Goal: Information Seeking & Learning: Compare options

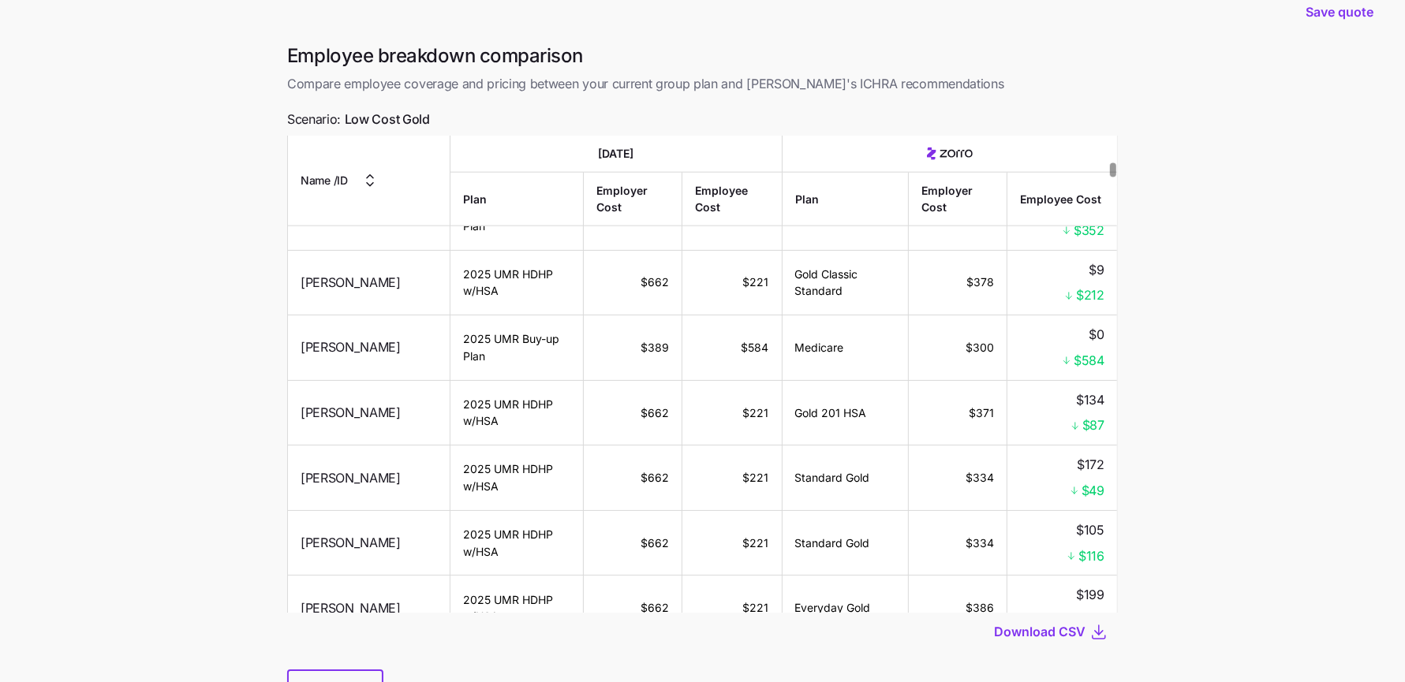
scroll to position [1728, 0]
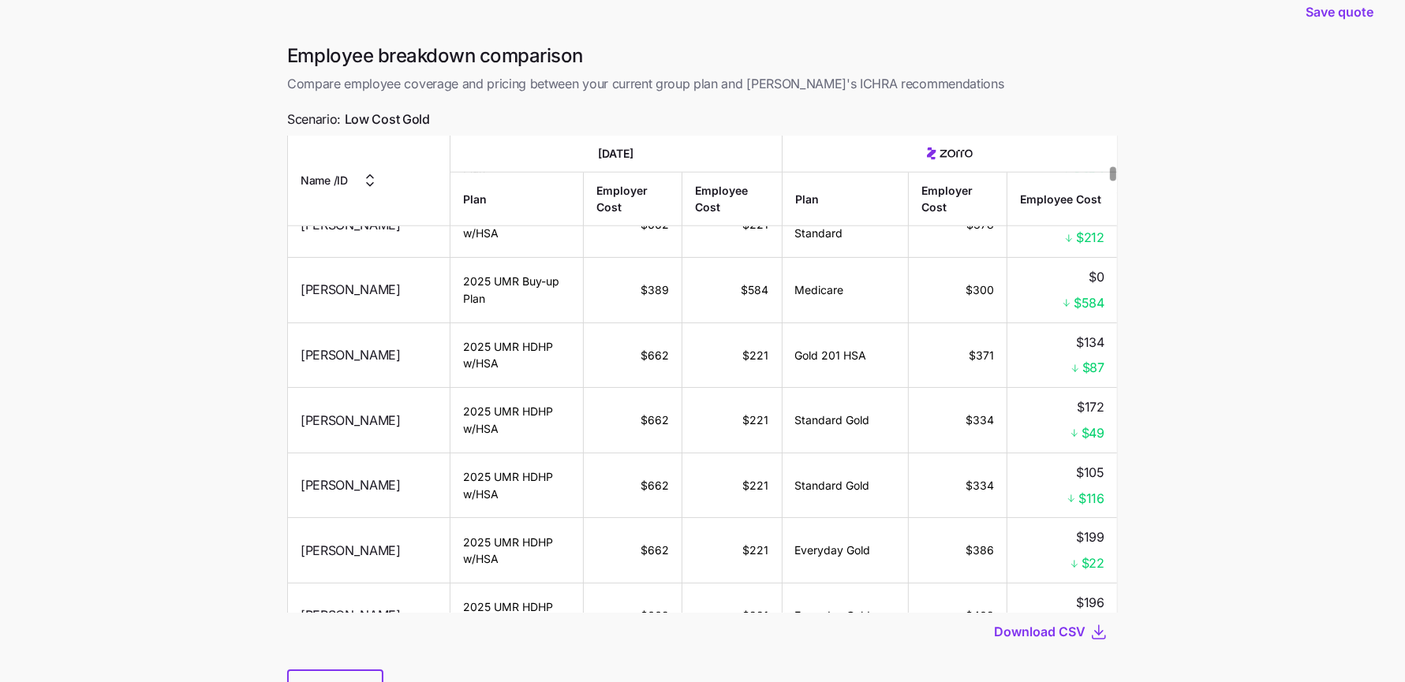
click at [352, 668] on div at bounding box center [702, 660] width 830 height 19
click at [353, 670] on div "Back" at bounding box center [702, 689] width 830 height 39
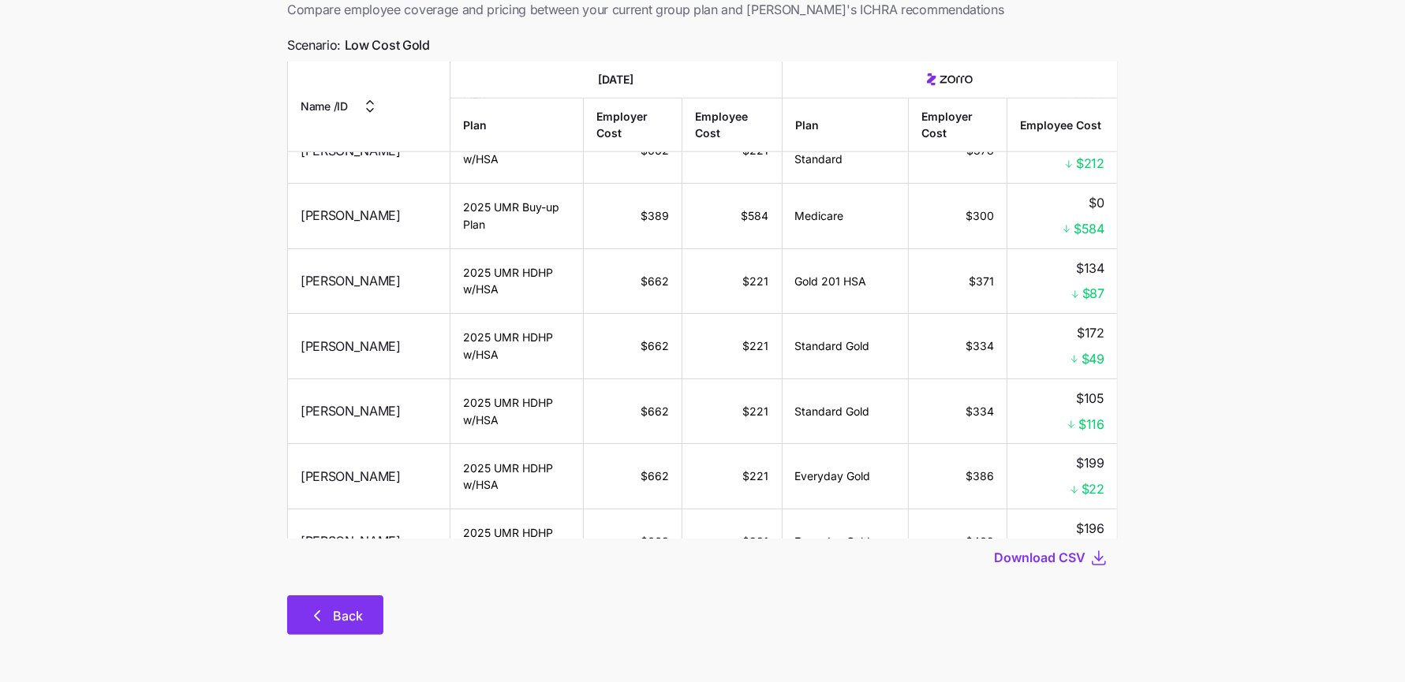
click at [342, 625] on button "Back" at bounding box center [335, 614] width 96 height 39
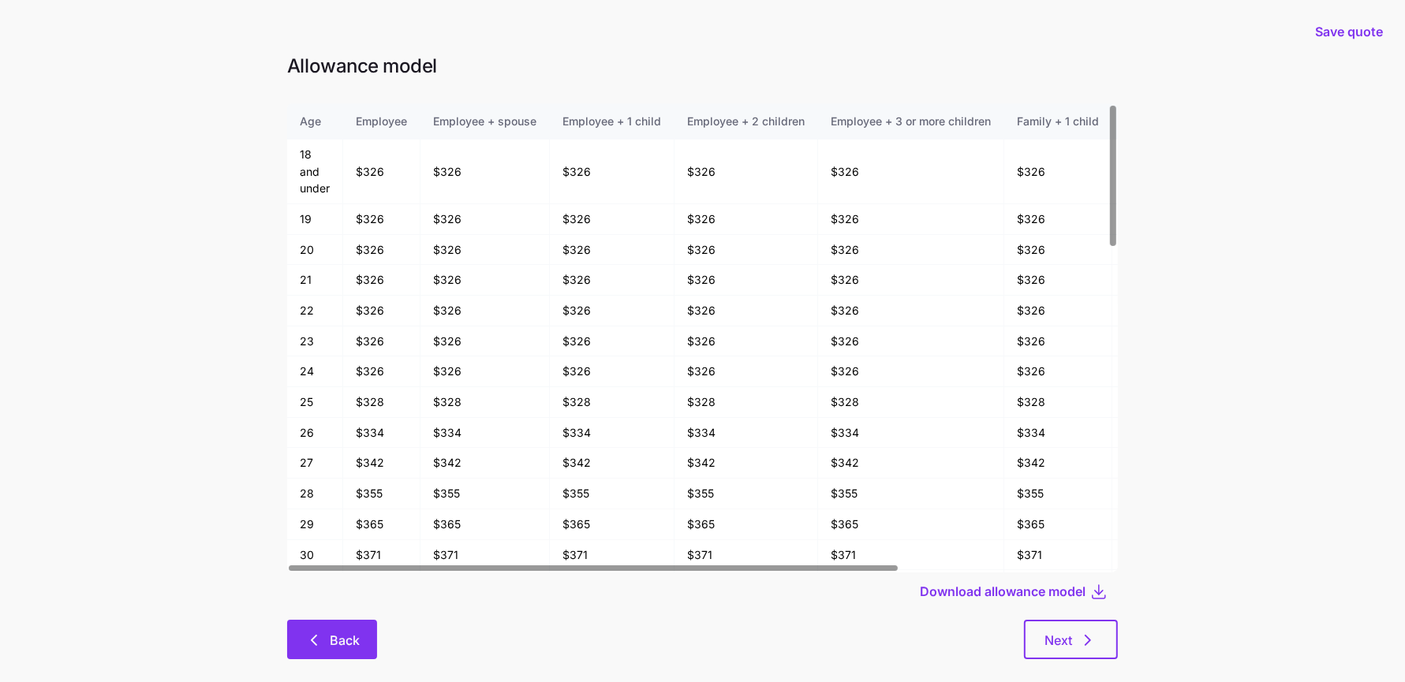
click at [362, 640] on button "Back" at bounding box center [332, 639] width 90 height 39
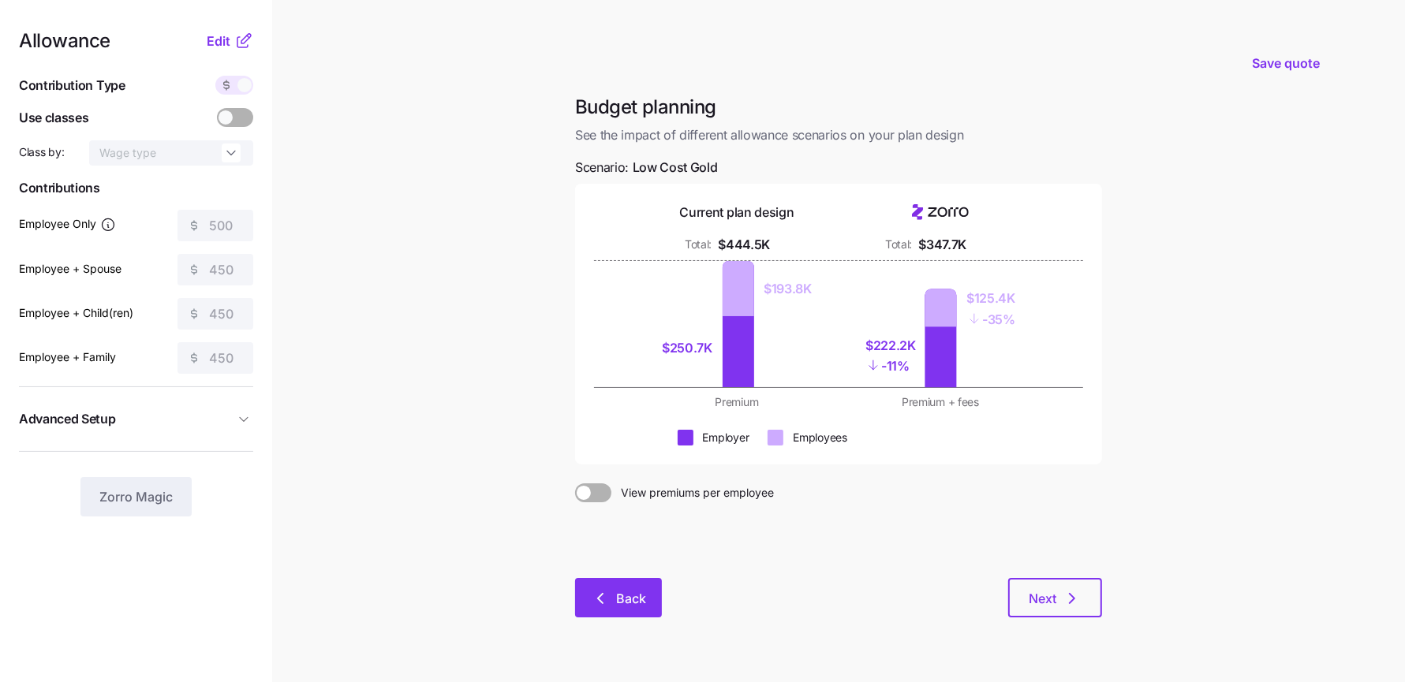
click at [622, 601] on span "Back" at bounding box center [631, 598] width 30 height 19
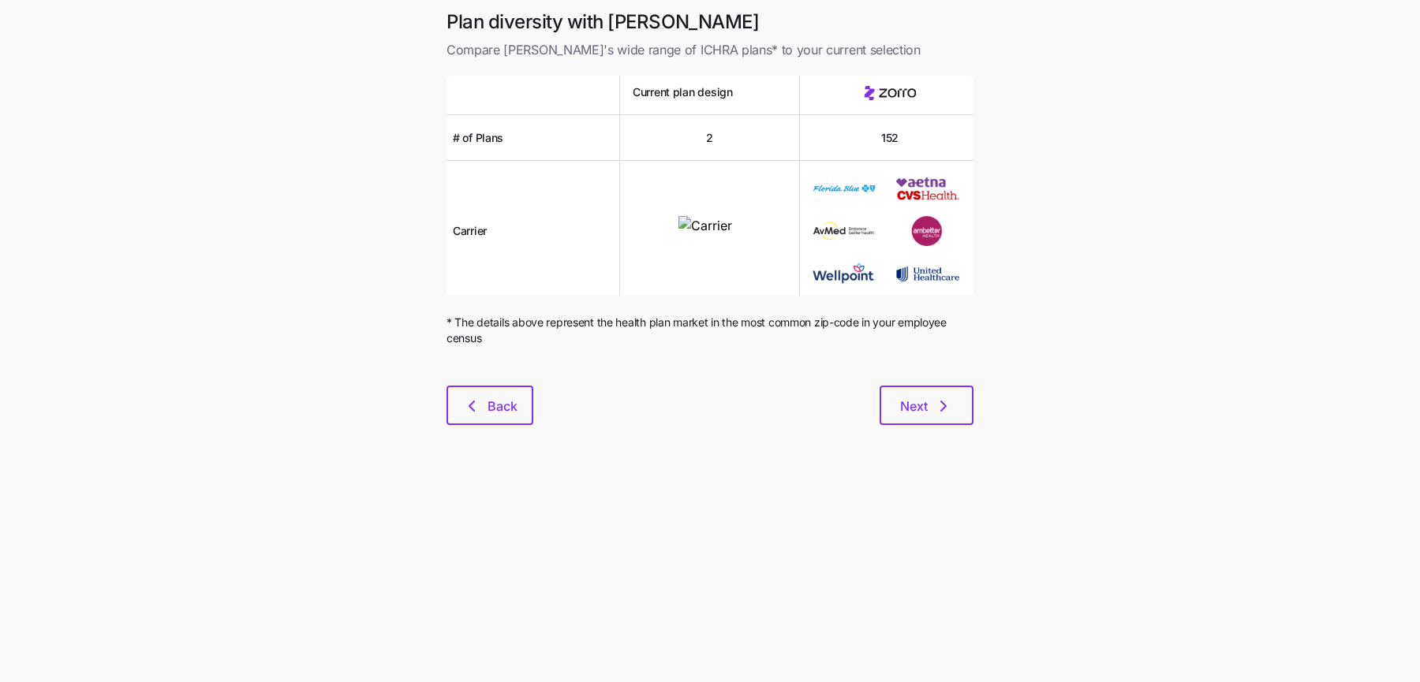
click at [551, 439] on div "Plan diversity with Zorro Compare [PERSON_NAME]'s wide range of ICHRA plans* to…" at bounding box center [710, 226] width 552 height 435
click at [509, 390] on button "Back" at bounding box center [489, 405] width 87 height 39
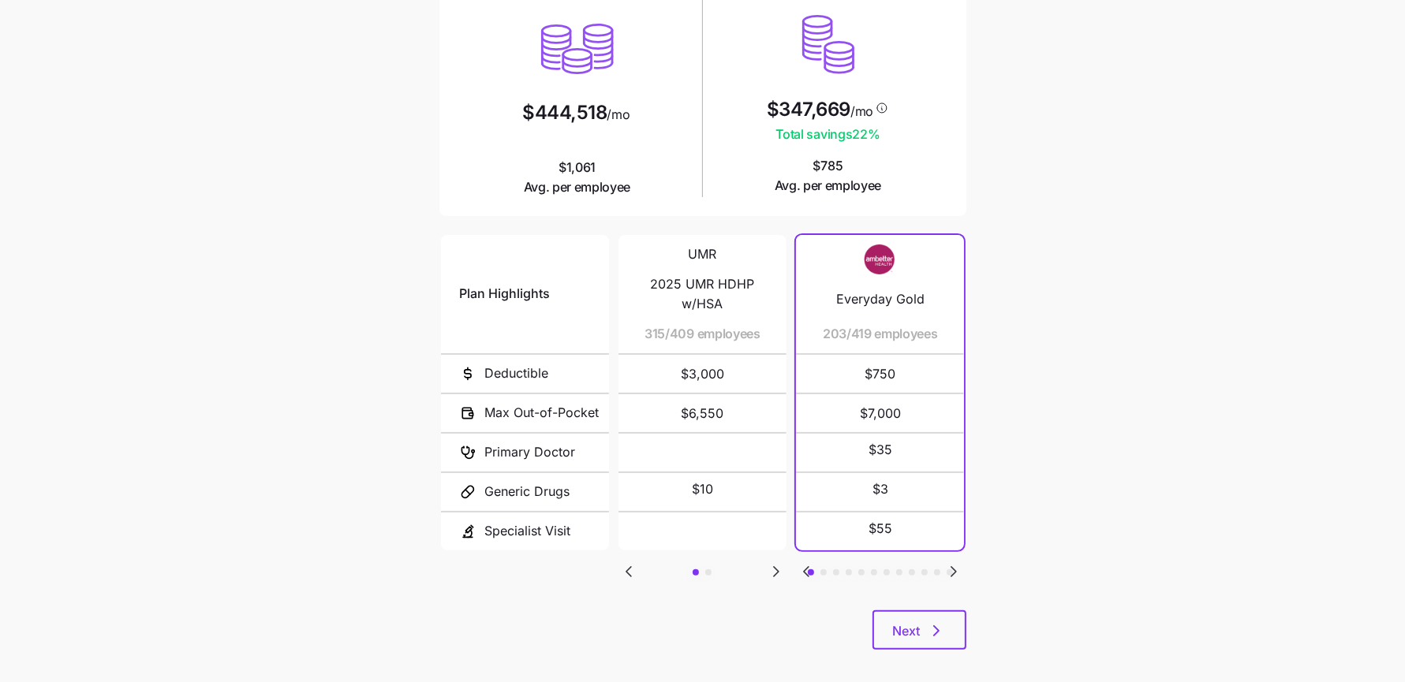
scroll to position [166, 0]
click at [952, 567] on icon "Go to next slide" at bounding box center [953, 569] width 5 height 9
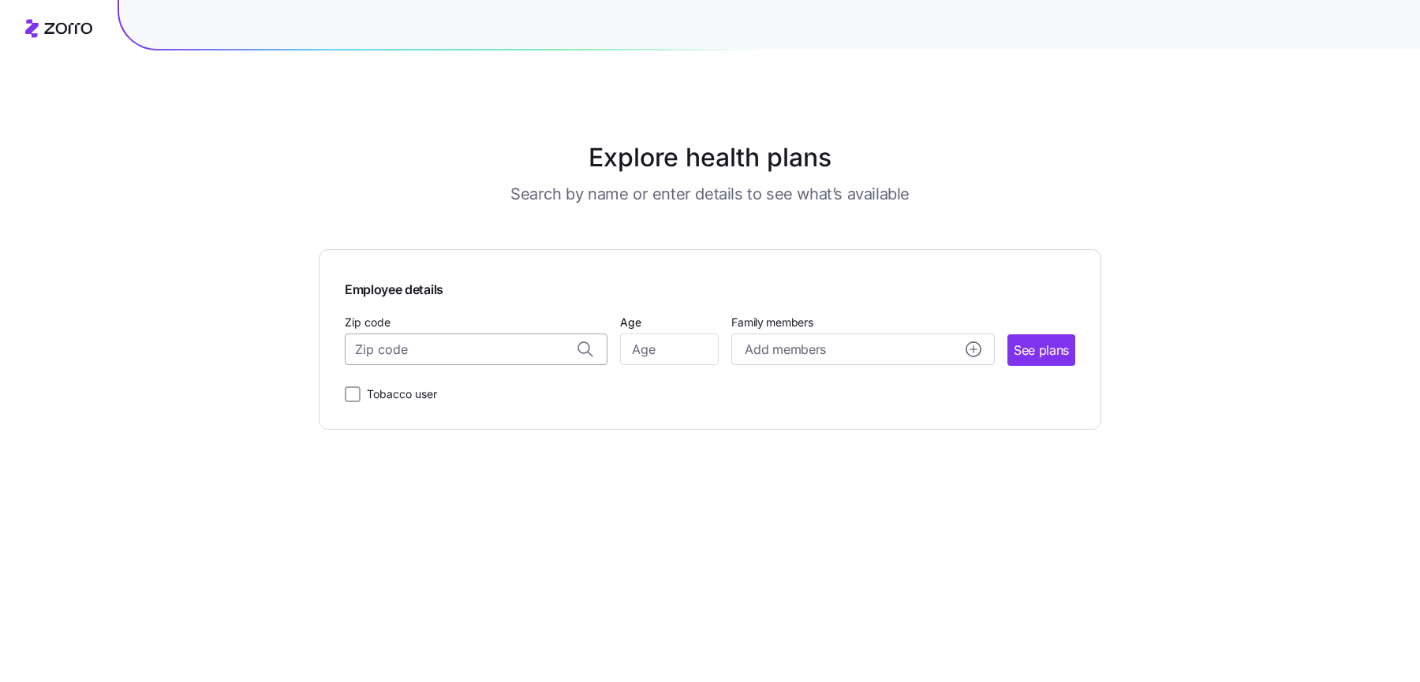
click at [459, 346] on input "Zip code" at bounding box center [476, 350] width 263 height 32
paste input "33916"
click at [451, 384] on span "33916, Lee County, FL" at bounding box center [473, 392] width 221 height 20
type input "33916, Lee County, FL"
click at [679, 349] on input "Age" at bounding box center [669, 350] width 99 height 32
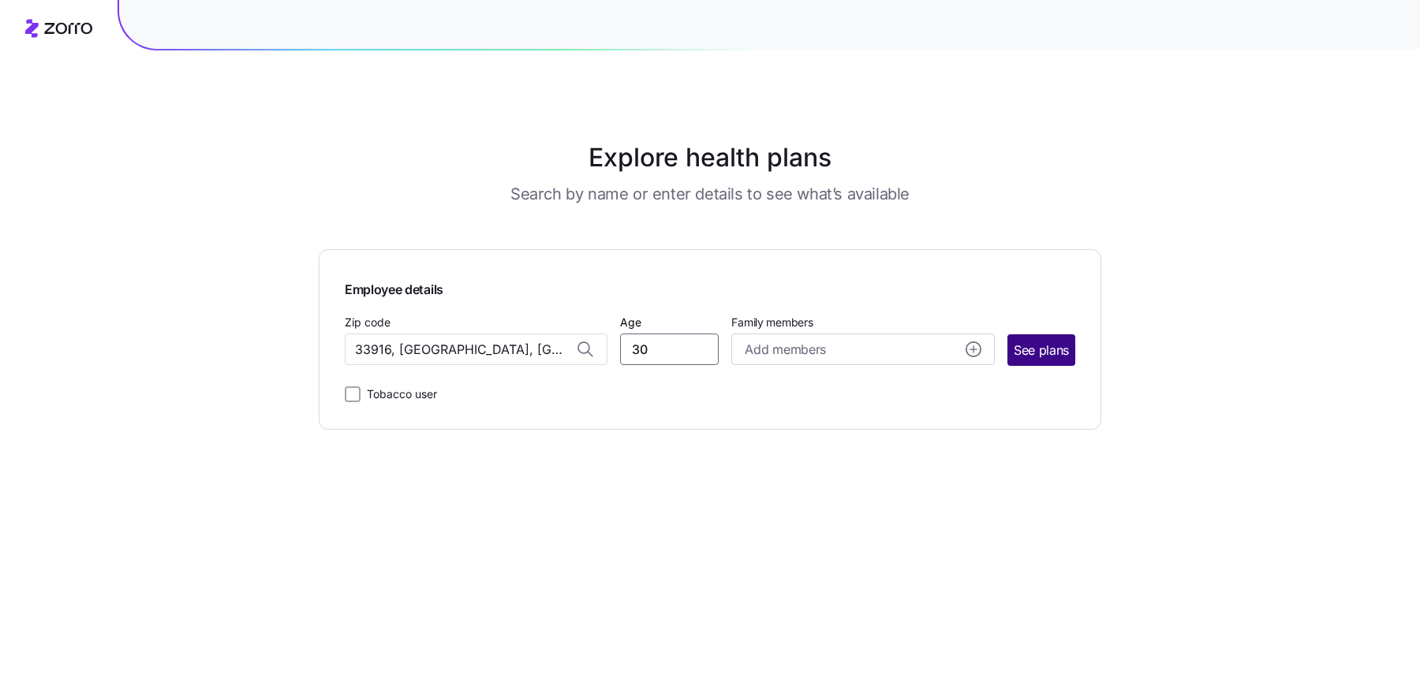
type input "30"
click at [1013, 340] on button "See plans" at bounding box center [1041, 350] width 68 height 32
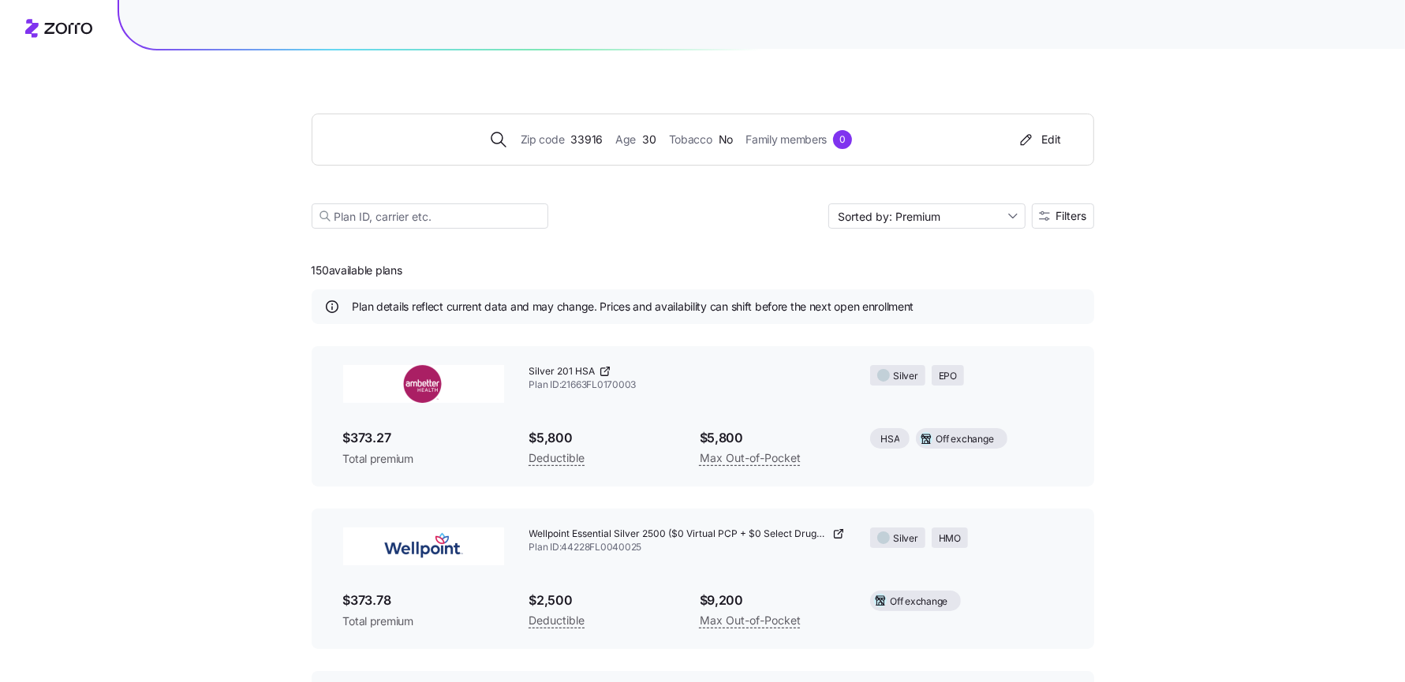
click at [1073, 196] on div "Zip code 33916 Age 30 Tobacco No Family members 0 Edit Sorted by: Premium Filte…" at bounding box center [703, 152] width 782 height 191
click at [1074, 205] on button "Filters" at bounding box center [1063, 215] width 62 height 25
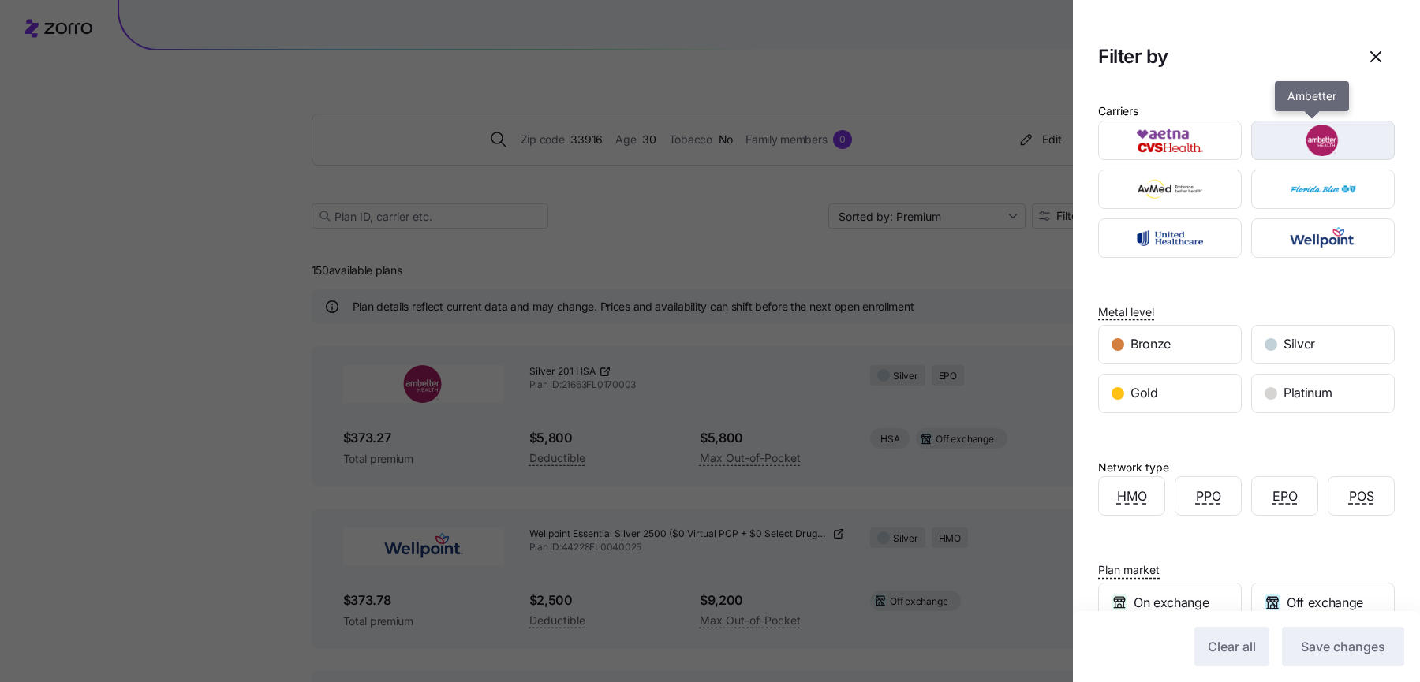
click at [1285, 147] on img "button" at bounding box center [1323, 141] width 116 height 32
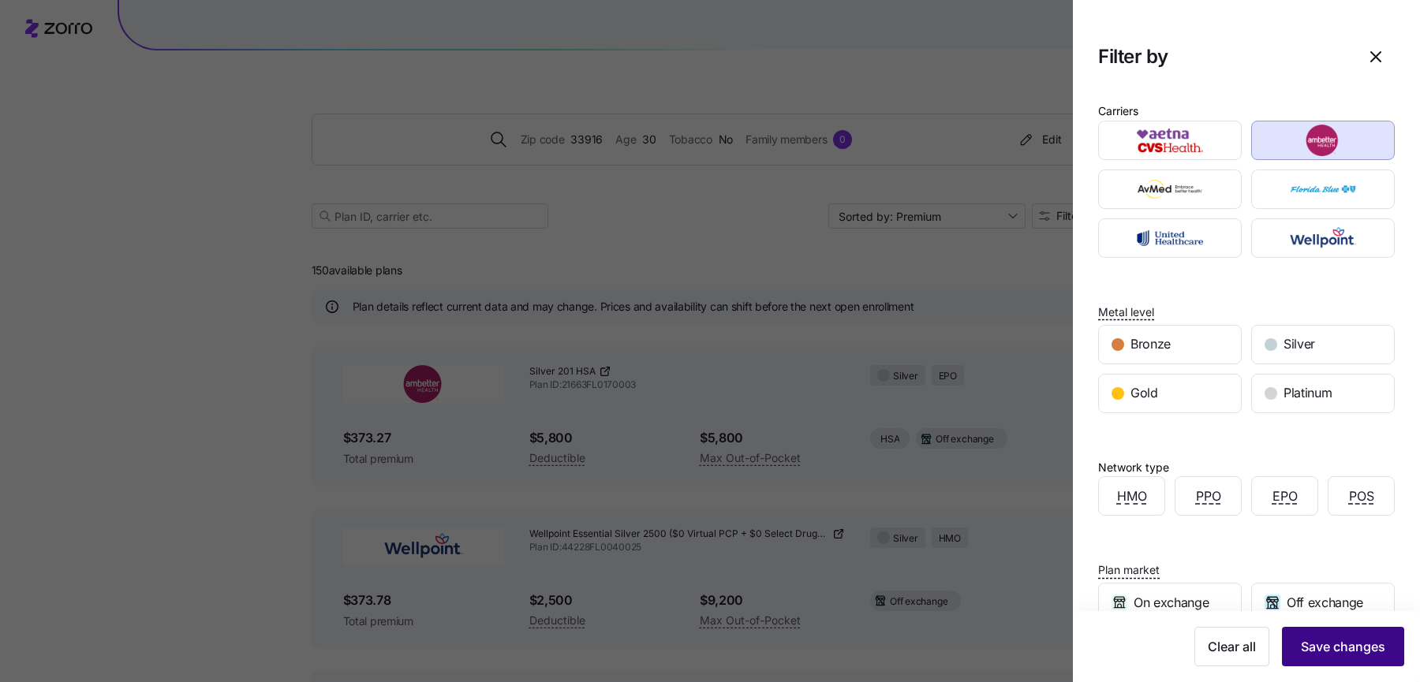
click at [1300, 654] on span "Save changes" at bounding box center [1342, 646] width 84 height 19
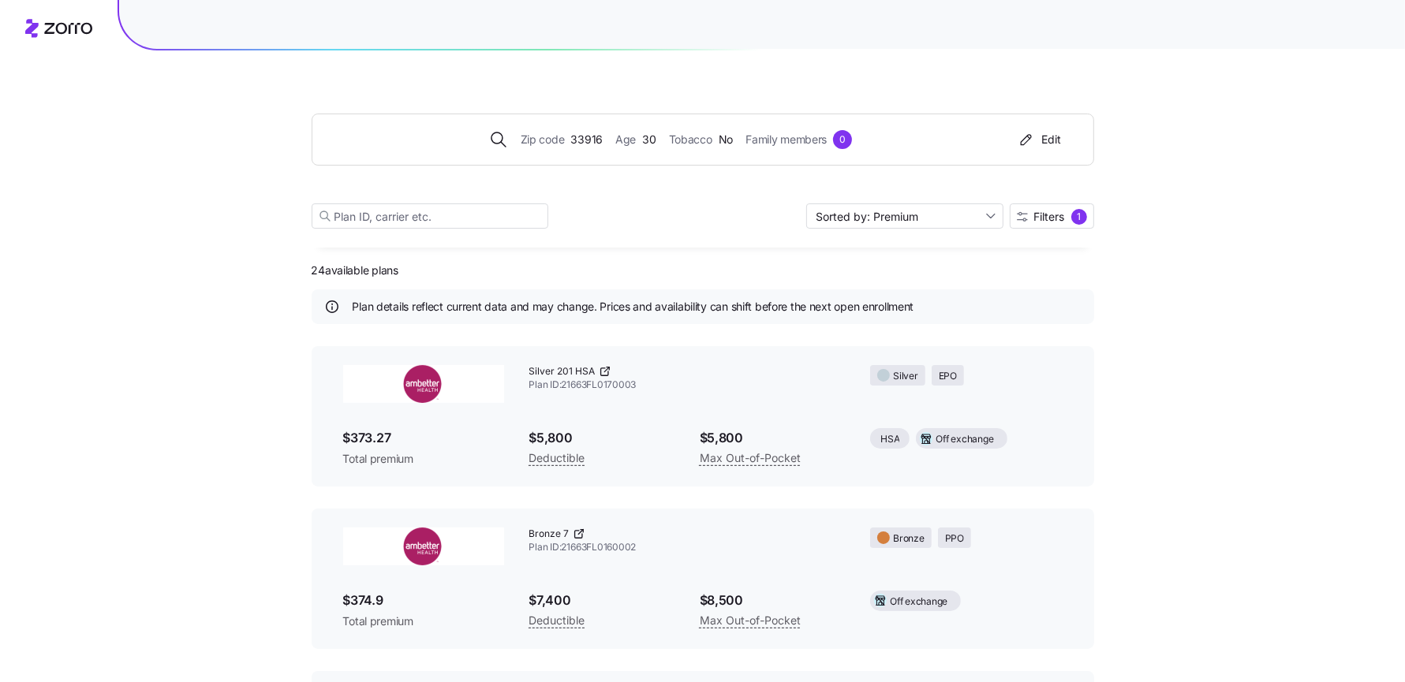
scroll to position [476, 0]
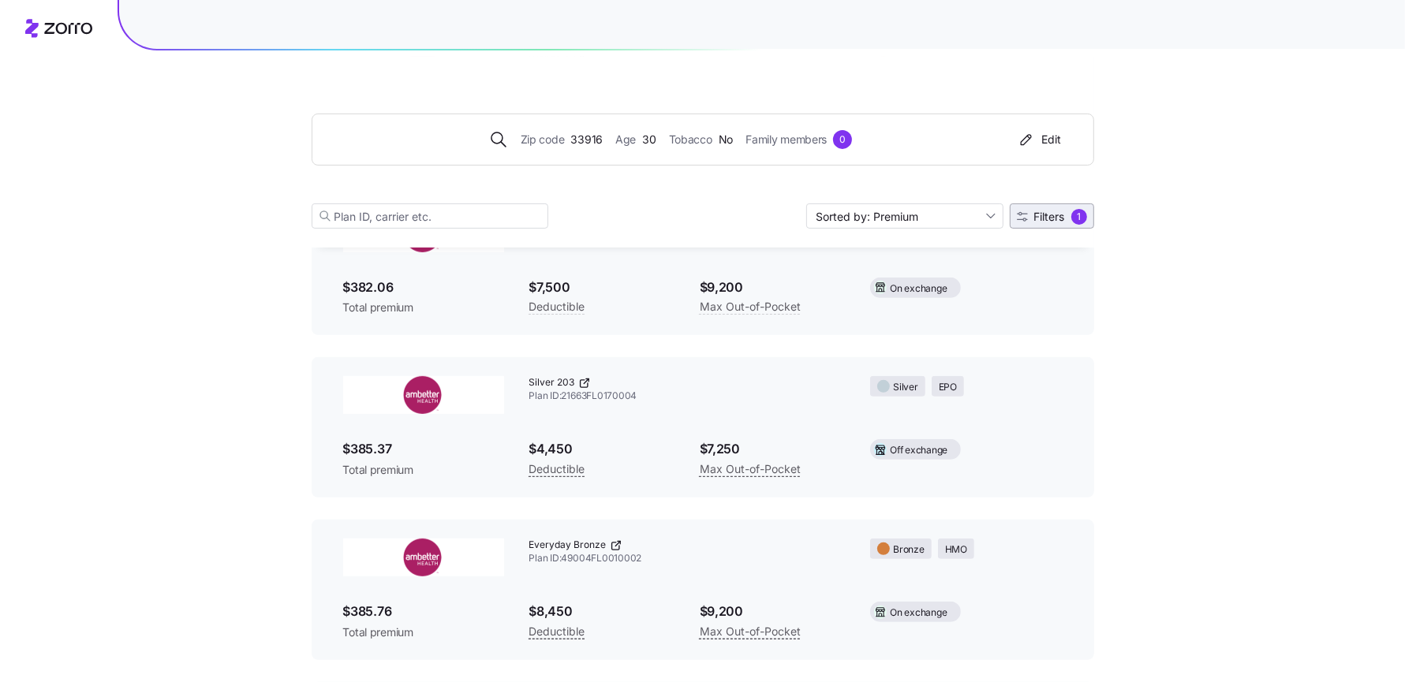
click at [1047, 216] on span "Filters" at bounding box center [1049, 216] width 31 height 11
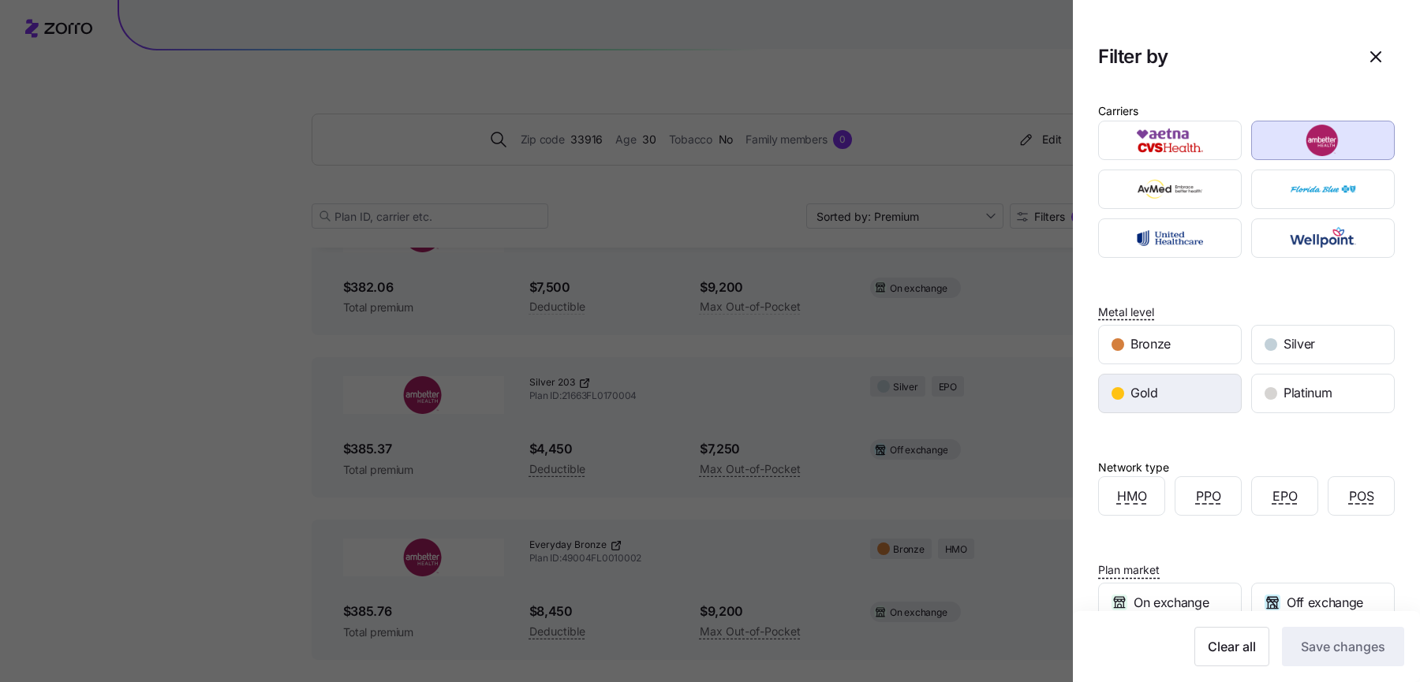
click at [1184, 392] on div "Gold" at bounding box center [1170, 394] width 142 height 38
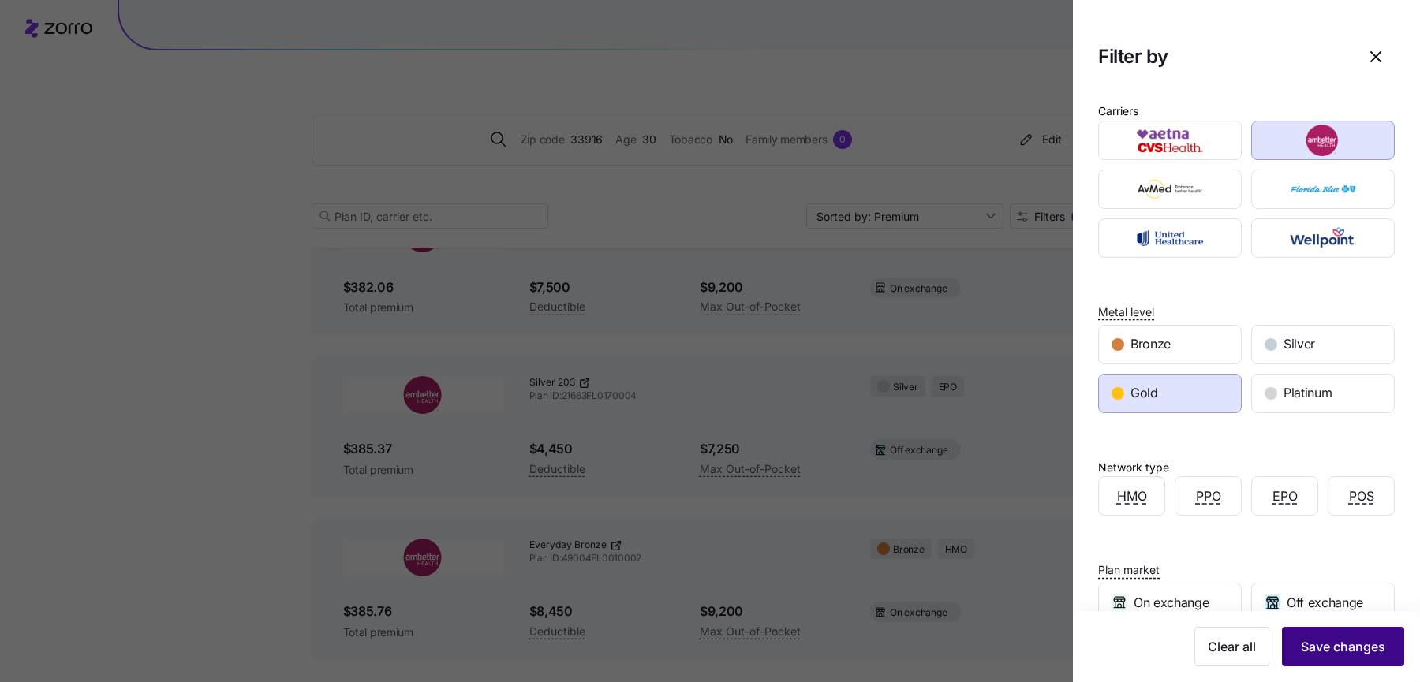
click at [1356, 662] on button "Save changes" at bounding box center [1343, 646] width 122 height 39
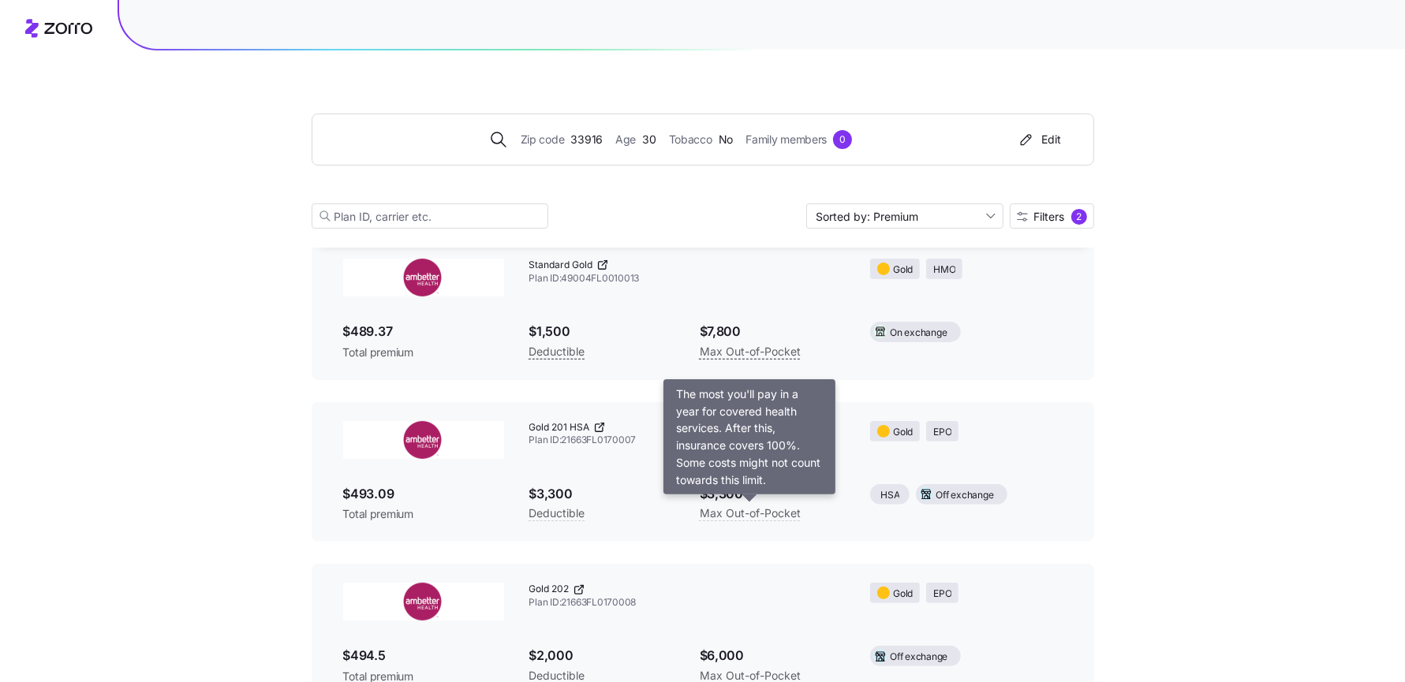
scroll to position [0, 0]
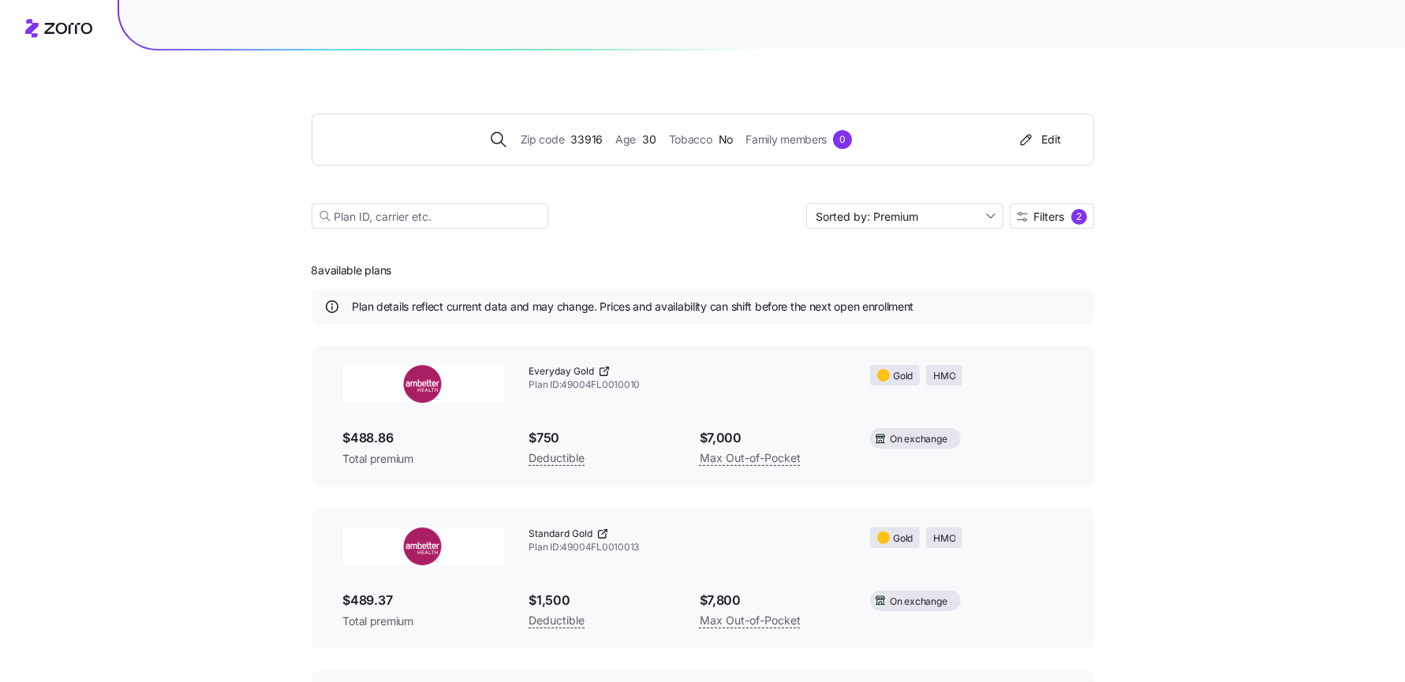
click at [604, 371] on icon at bounding box center [604, 371] width 13 height 13
click at [600, 532] on icon at bounding box center [602, 534] width 13 height 13
click at [1076, 215] on div "2" at bounding box center [1079, 217] width 16 height 16
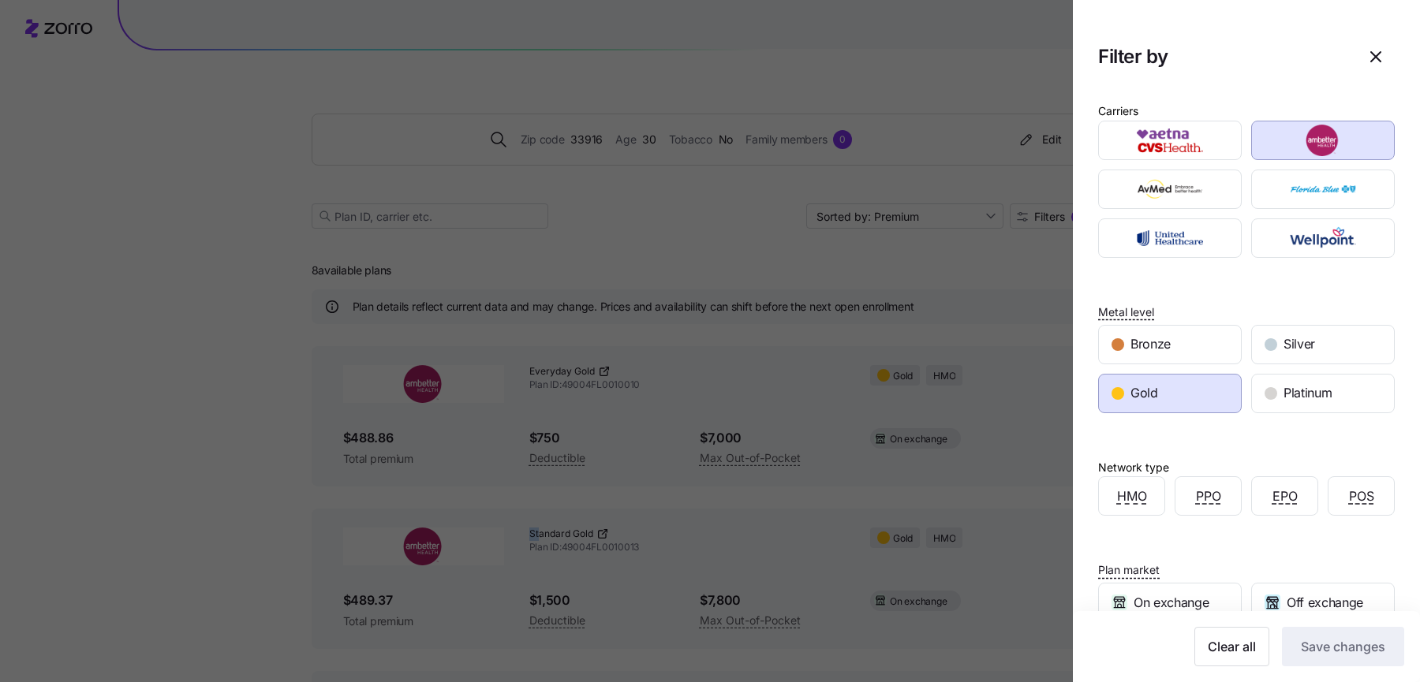
click at [1180, 407] on div "Gold" at bounding box center [1170, 394] width 142 height 38
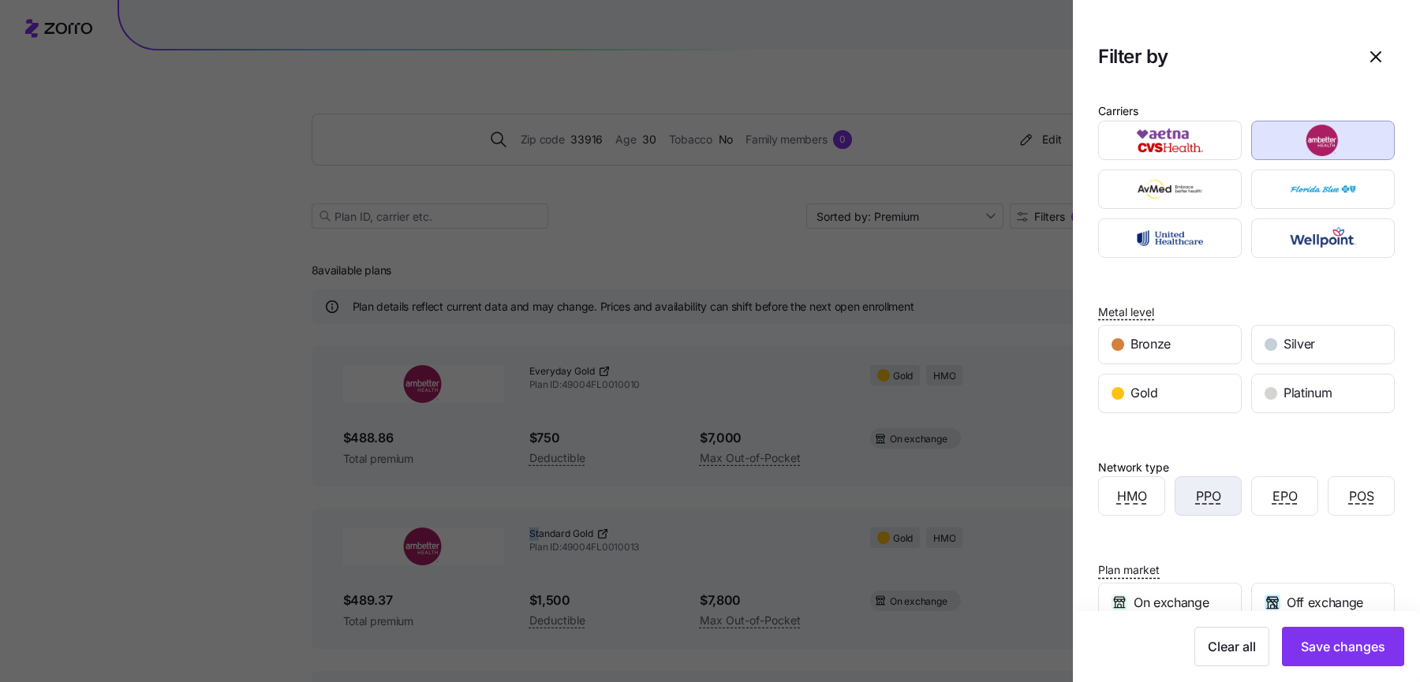
click at [1213, 489] on span "PPO" at bounding box center [1208, 497] width 25 height 20
click at [1319, 633] on button "Save changes" at bounding box center [1343, 646] width 122 height 39
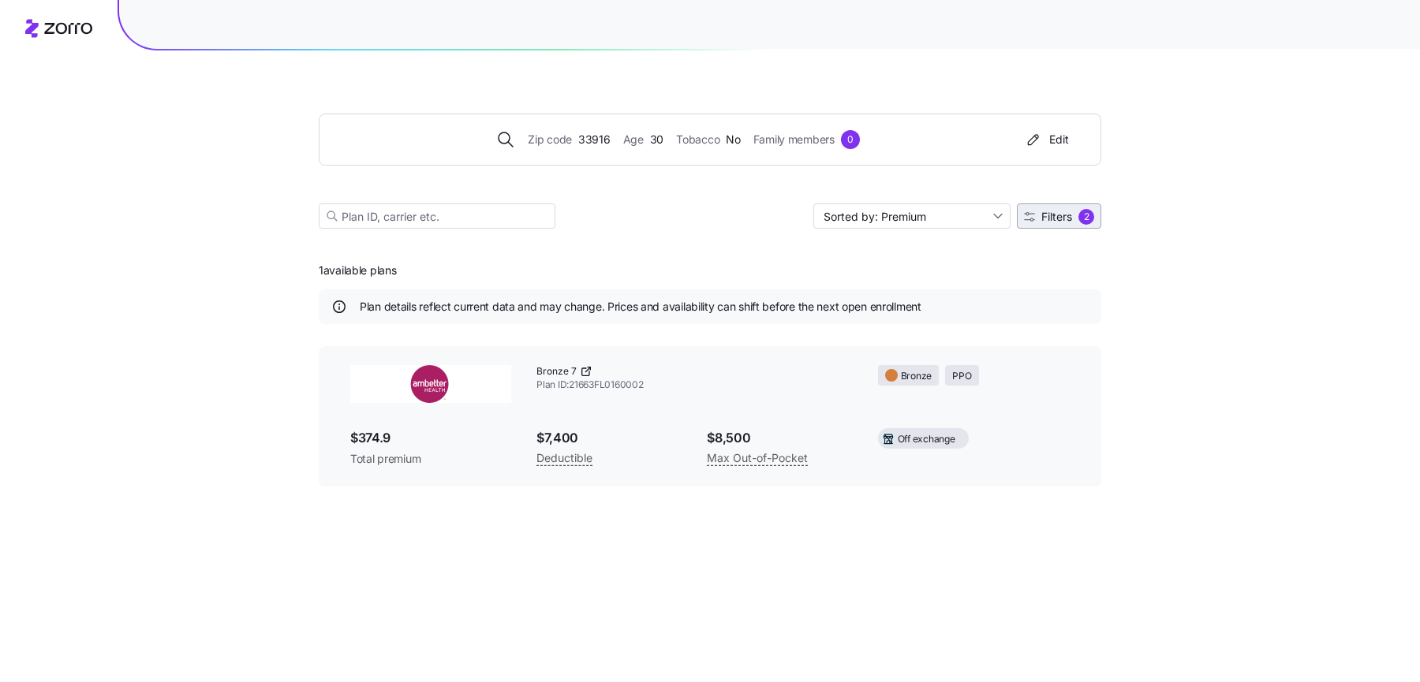
click at [1083, 223] on div "2" at bounding box center [1086, 217] width 16 height 16
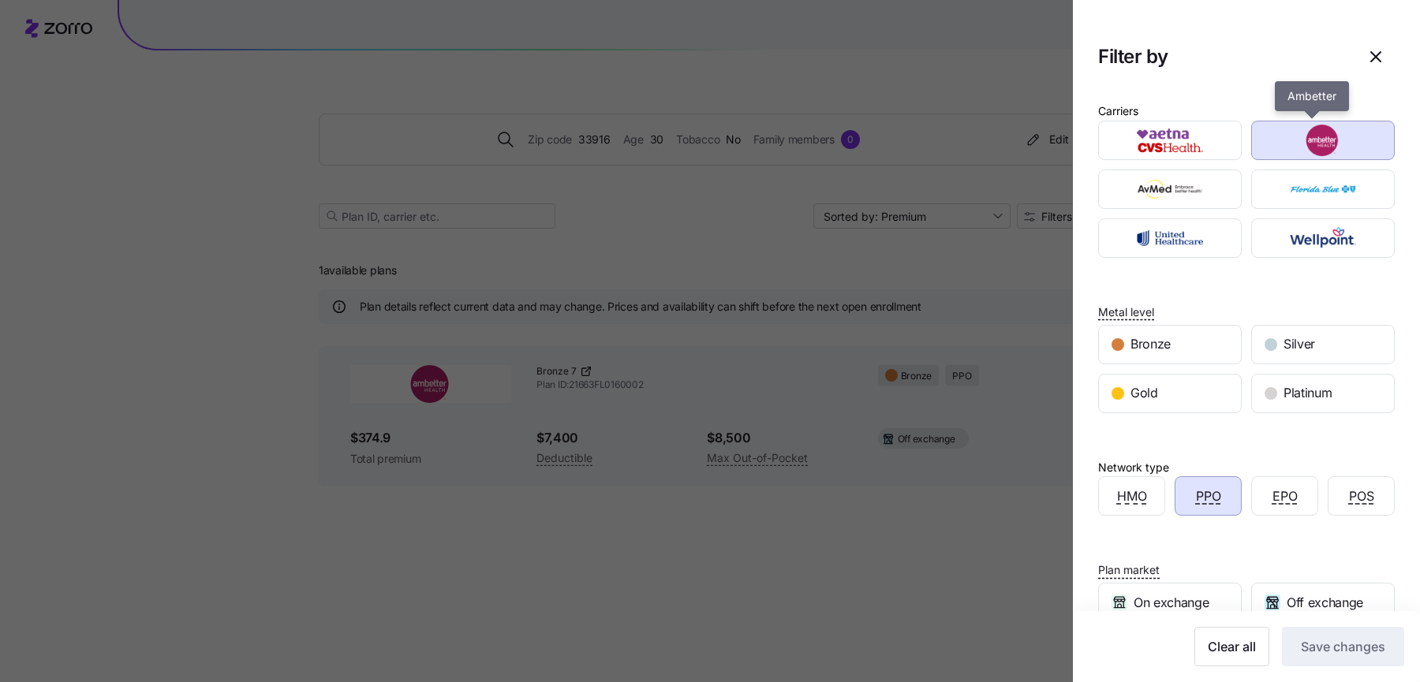
click at [1285, 154] on img "button" at bounding box center [1323, 141] width 116 height 32
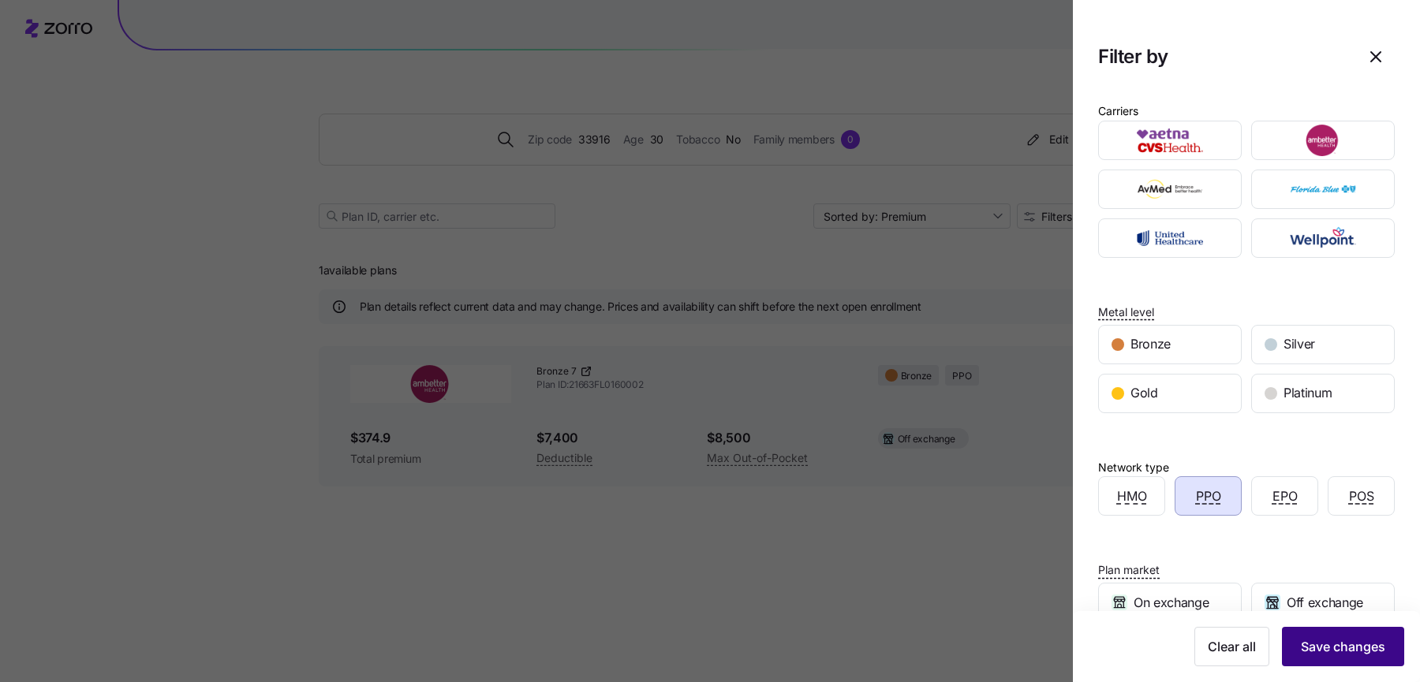
click at [1312, 659] on button "Save changes" at bounding box center [1343, 646] width 122 height 39
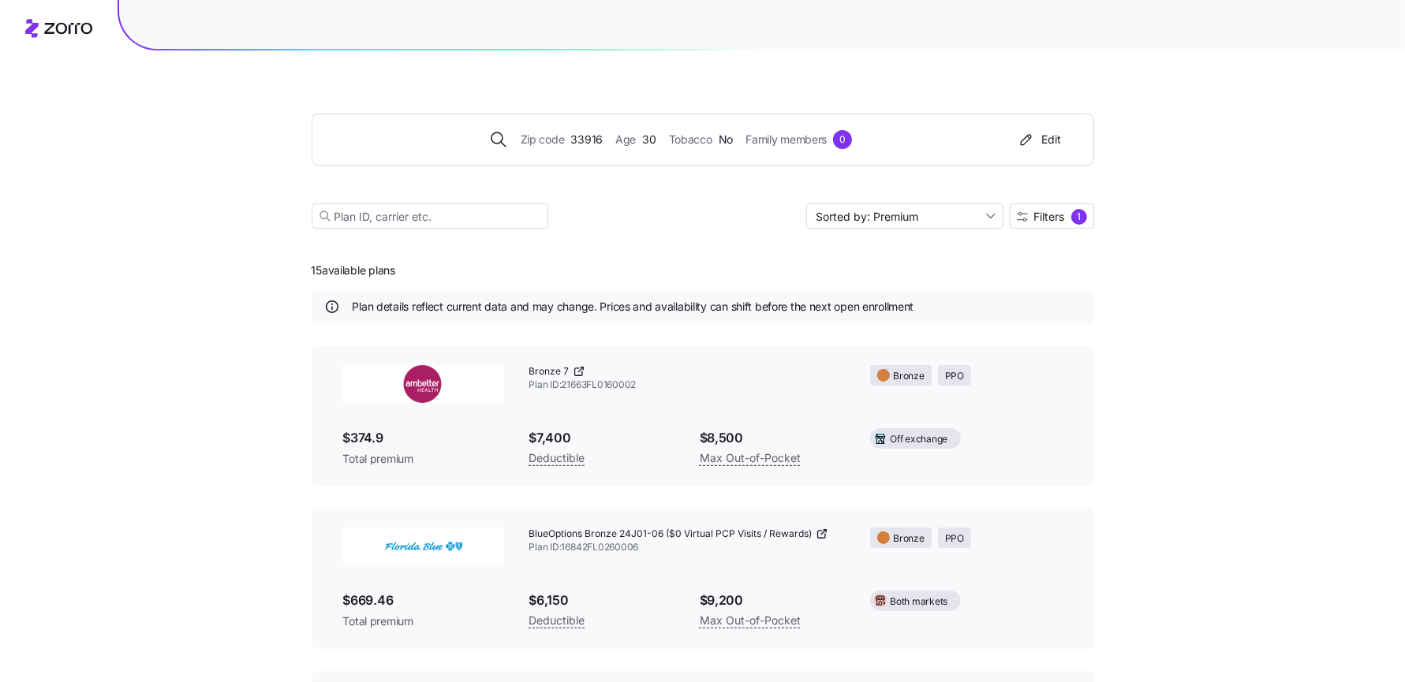
click at [827, 530] on icon at bounding box center [821, 534] width 13 height 13
click at [582, 369] on icon at bounding box center [579, 371] width 13 height 13
